Goal: Task Accomplishment & Management: Manage account settings

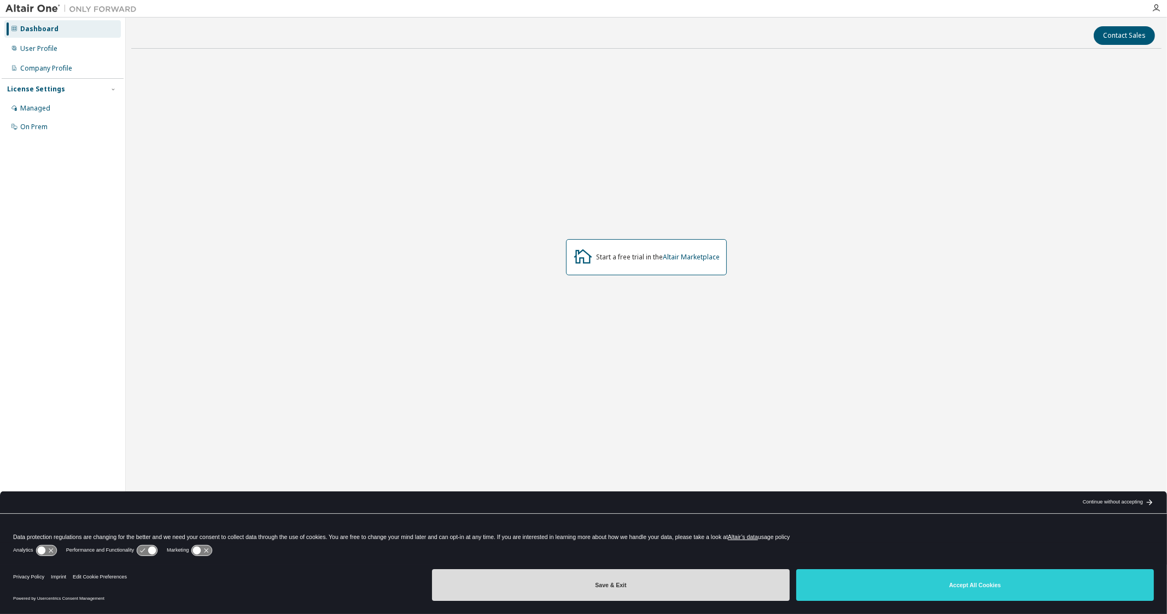
click at [625, 581] on button "Save & Exit" at bounding box center [611, 585] width 358 height 32
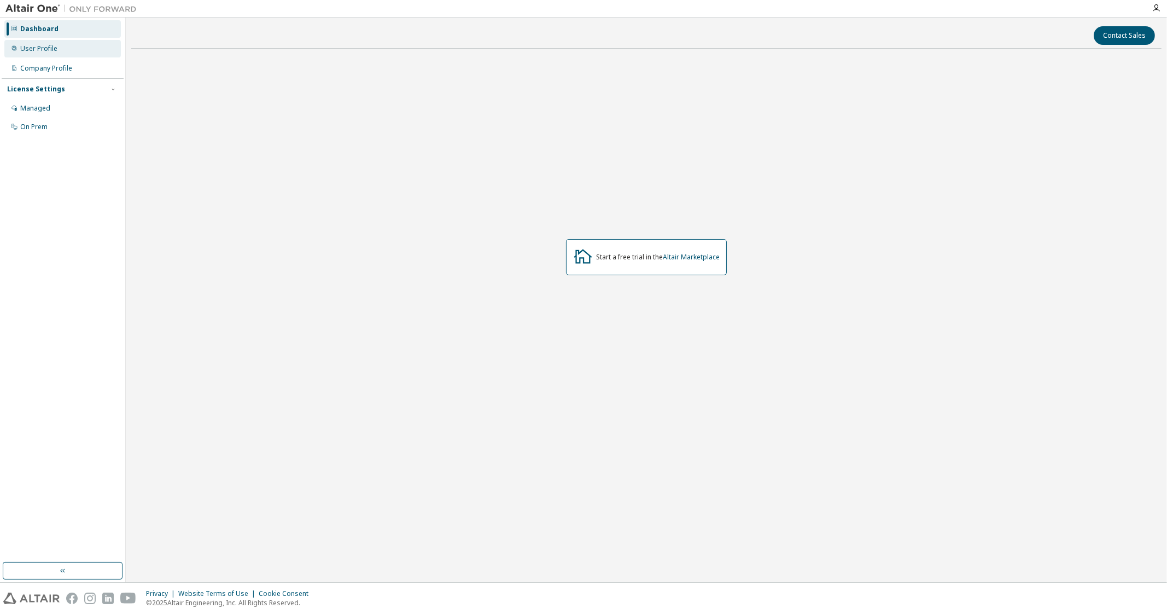
click at [85, 54] on div "User Profile" at bounding box center [62, 49] width 117 height 18
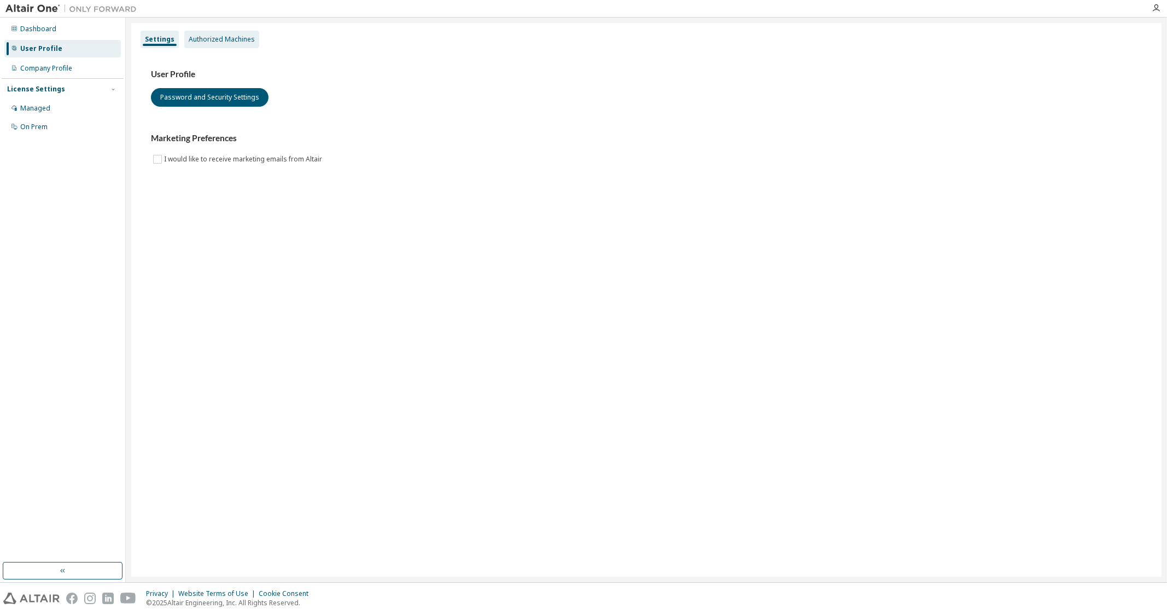
click at [223, 39] on div "Authorized Machines" at bounding box center [222, 39] width 66 height 9
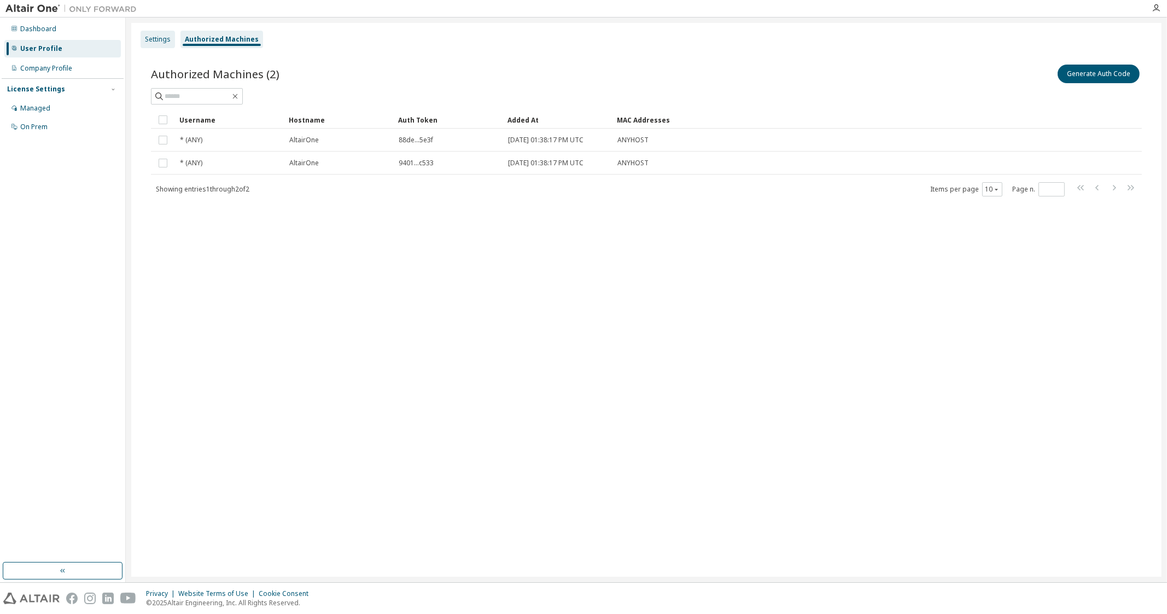
click at [164, 38] on div "Settings" at bounding box center [158, 39] width 26 height 9
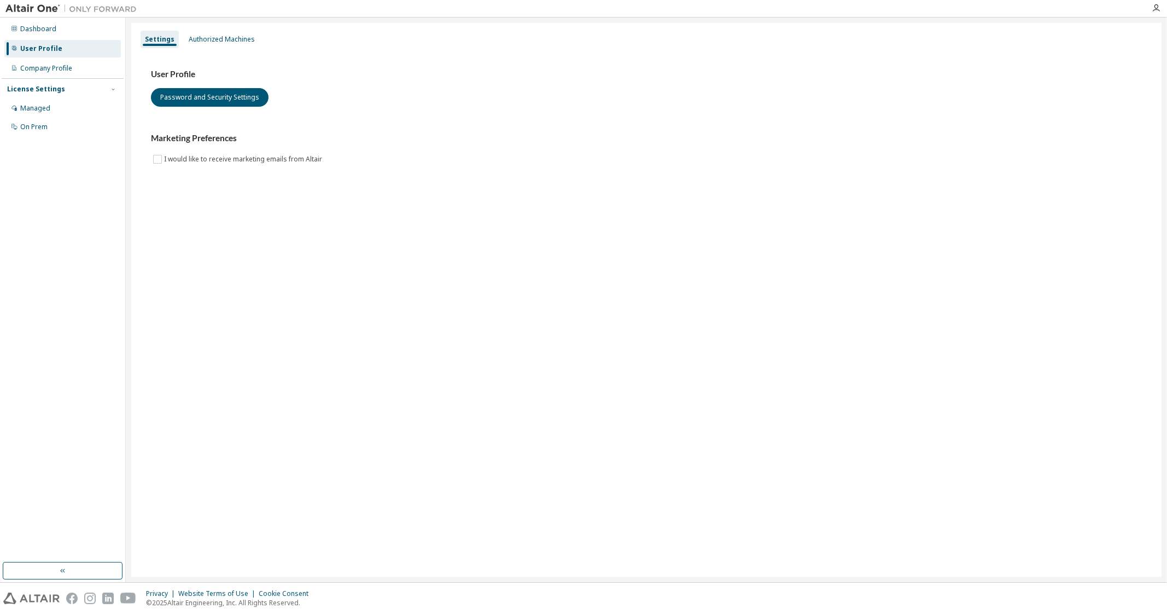
click at [1151, 13] on div at bounding box center [1156, 8] width 22 height 16
